Goal: Transaction & Acquisition: Subscribe to service/newsletter

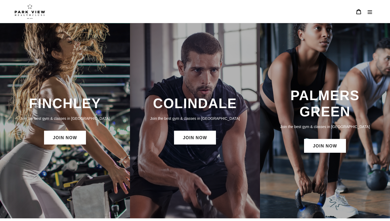
click at [183, 165] on div "COLINDALE Join the best gym & classes in [GEOGRAPHIC_DATA] JOIN NOW" at bounding box center [195, 120] width 130 height 195
click at [185, 104] on h3 "COLINDALE" at bounding box center [194, 103] width 119 height 16
click at [188, 139] on link "JOIN NOW" at bounding box center [195, 138] width 42 height 14
click at [186, 110] on h3 "COLINDALE" at bounding box center [194, 103] width 119 height 16
click at [185, 106] on h3 "COLINDALE" at bounding box center [194, 103] width 119 height 16
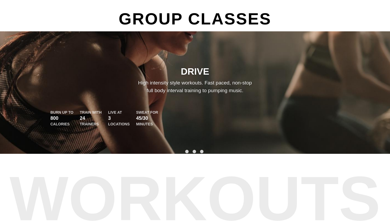
scroll to position [259, 0]
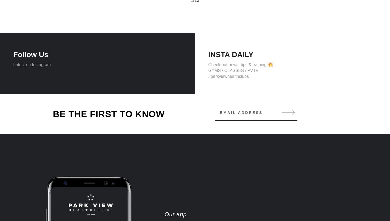
scroll to position [599, 0]
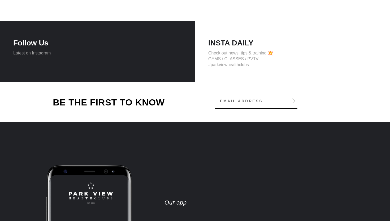
click at [228, 41] on h4 "INSTA DAILY" at bounding box center [292, 42] width 169 height 9
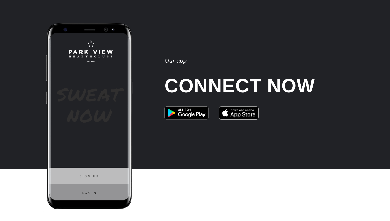
scroll to position [743, 0]
